Goal: Submit feedback/report problem

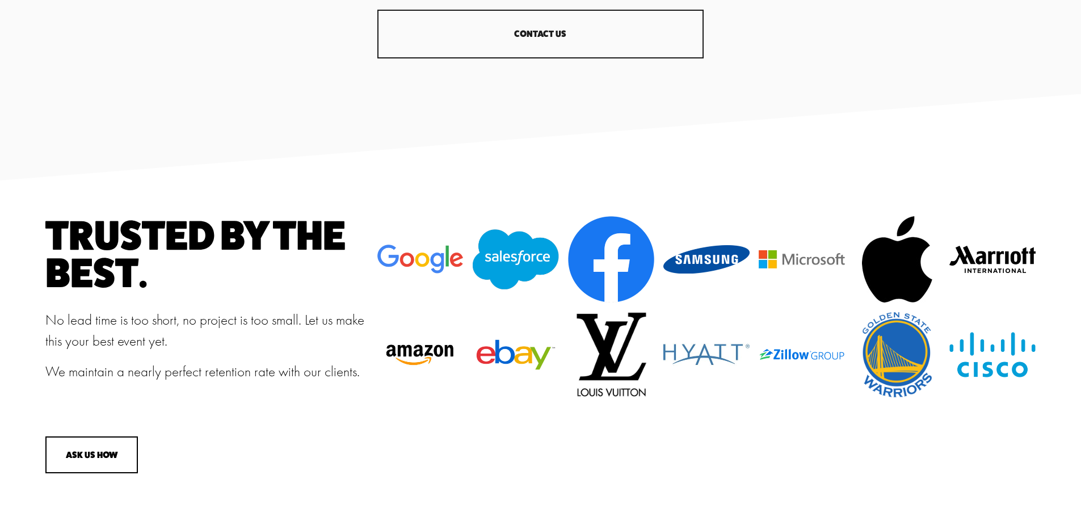
click at [542, 44] on link "CONTACT US" at bounding box center [540, 34] width 326 height 49
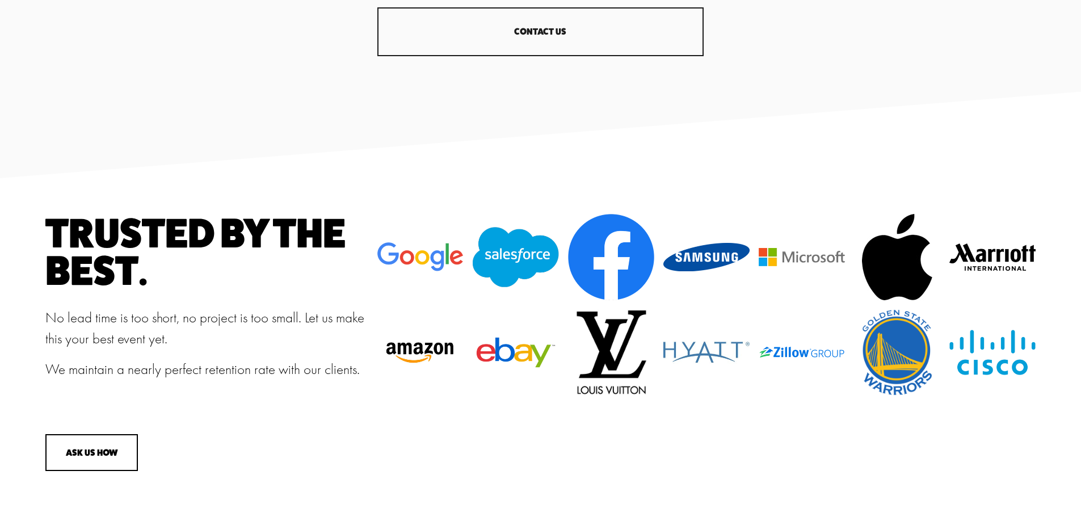
scroll to position [1531, 0]
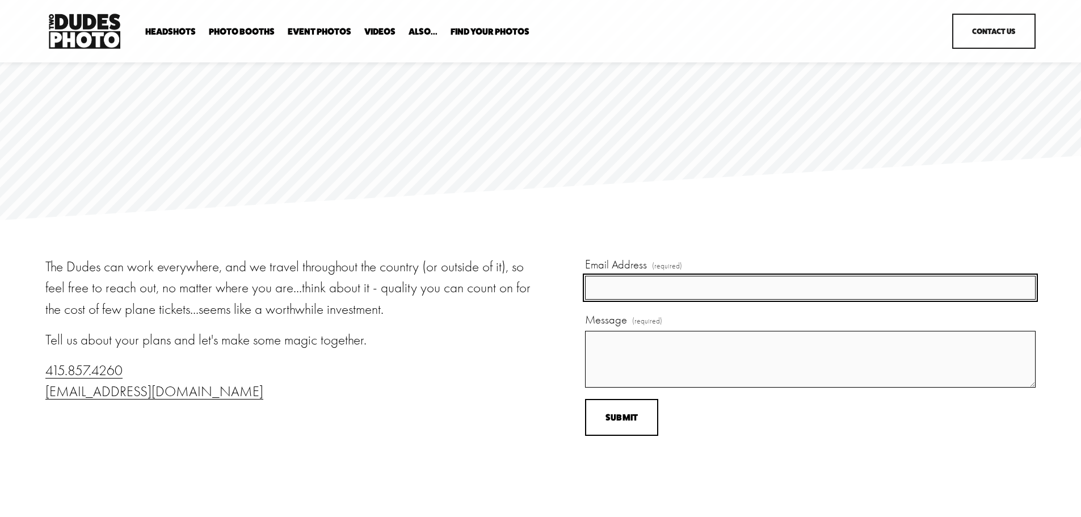
click at [602, 295] on input "Email Address (required)" at bounding box center [810, 288] width 450 height 24
click at [639, 296] on input "Email Address (required)" at bounding box center [810, 288] width 450 height 24
click at [678, 283] on input "Email Address (required)" at bounding box center [810, 288] width 450 height 24
type input "[PERSON_NAME][EMAIL_ADDRESS][PERSON_NAME][DOMAIN_NAME]"
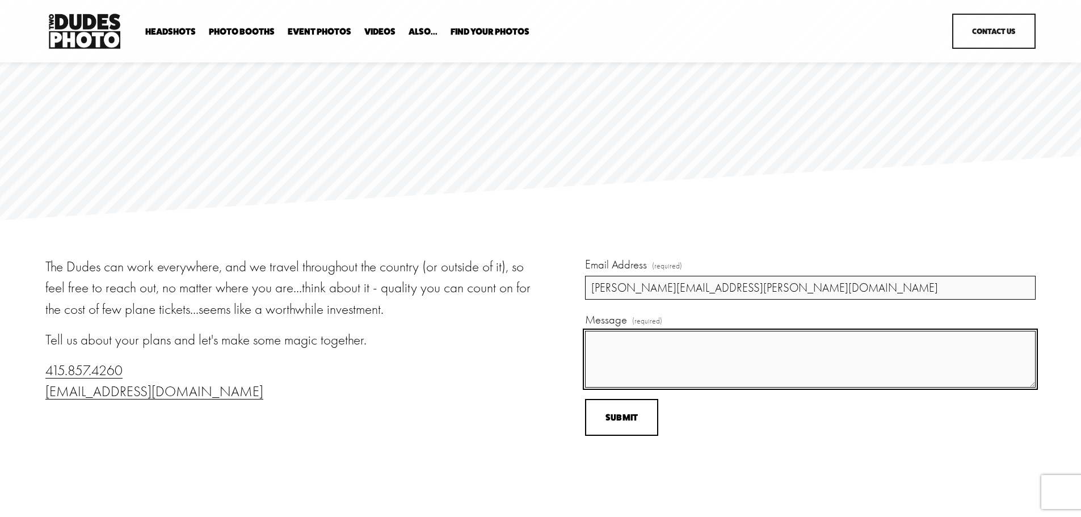
click at [667, 339] on textarea "Message (required)" at bounding box center [810, 359] width 450 height 57
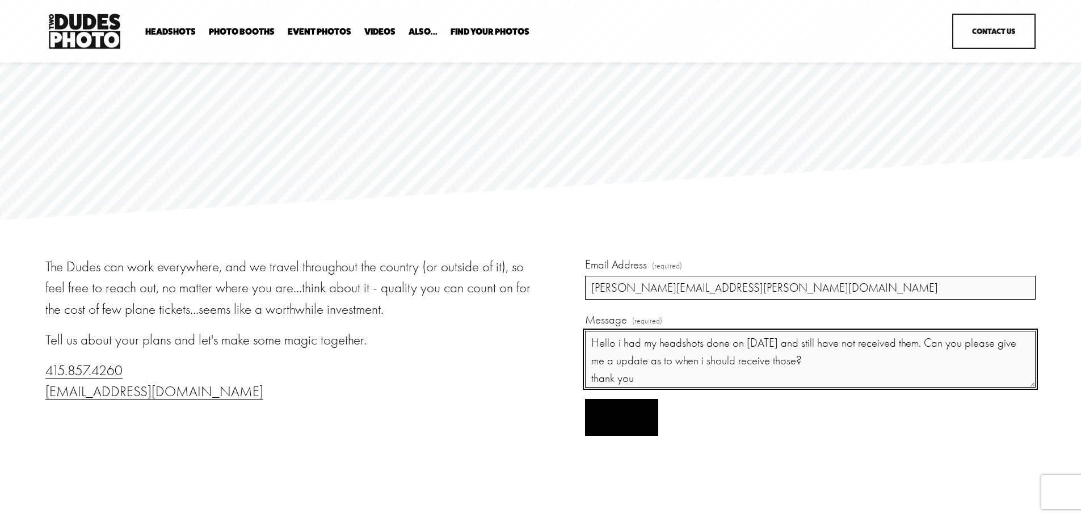
type textarea "Hello i had my headshots done on [DATE] and still have not received them. Can y…"
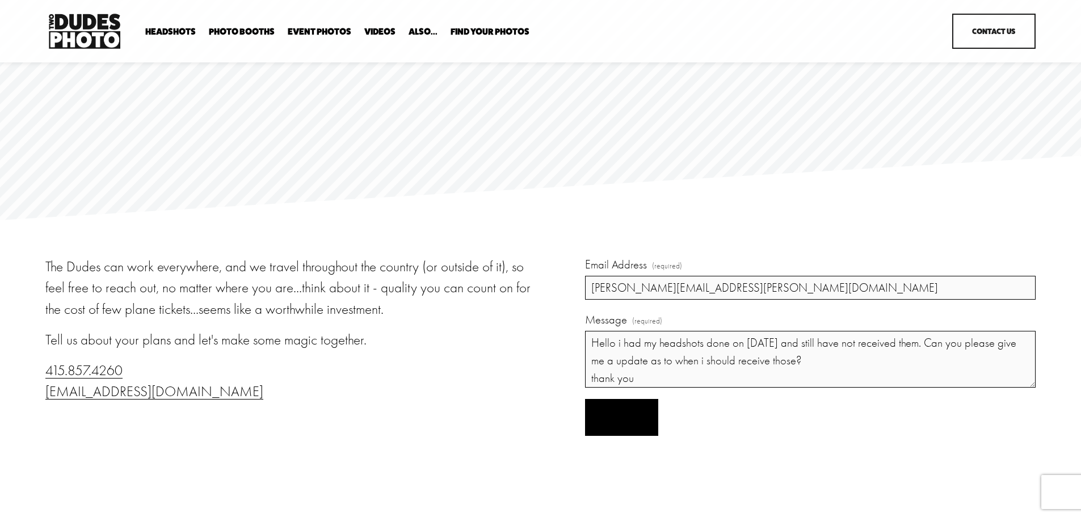
click at [625, 417] on span "Submit" at bounding box center [621, 417] width 33 height 11
